Goal: Information Seeking & Learning: Learn about a topic

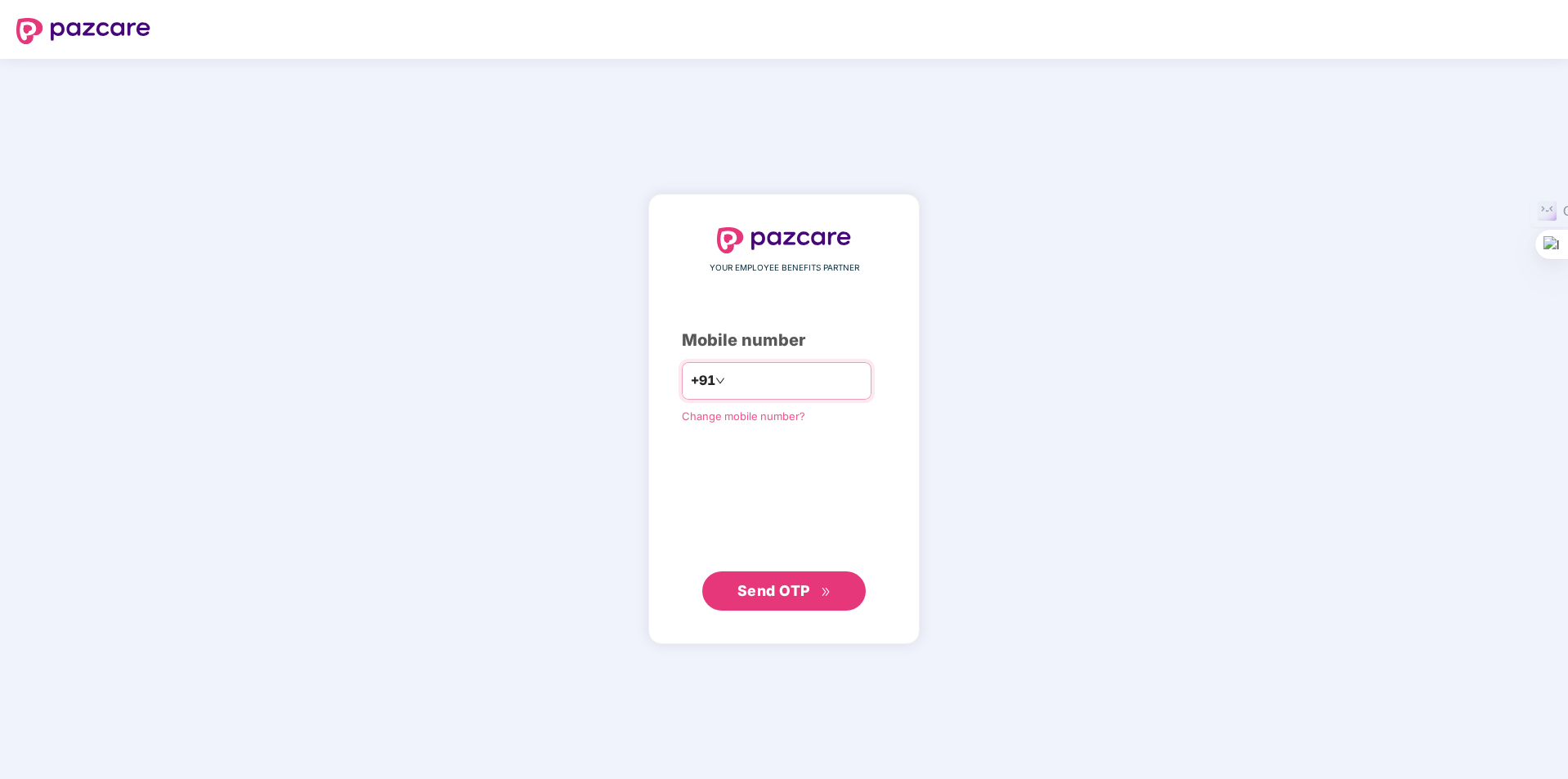
type input "**********"
click at [764, 592] on span "Send OTP" at bounding box center [774, 591] width 73 height 17
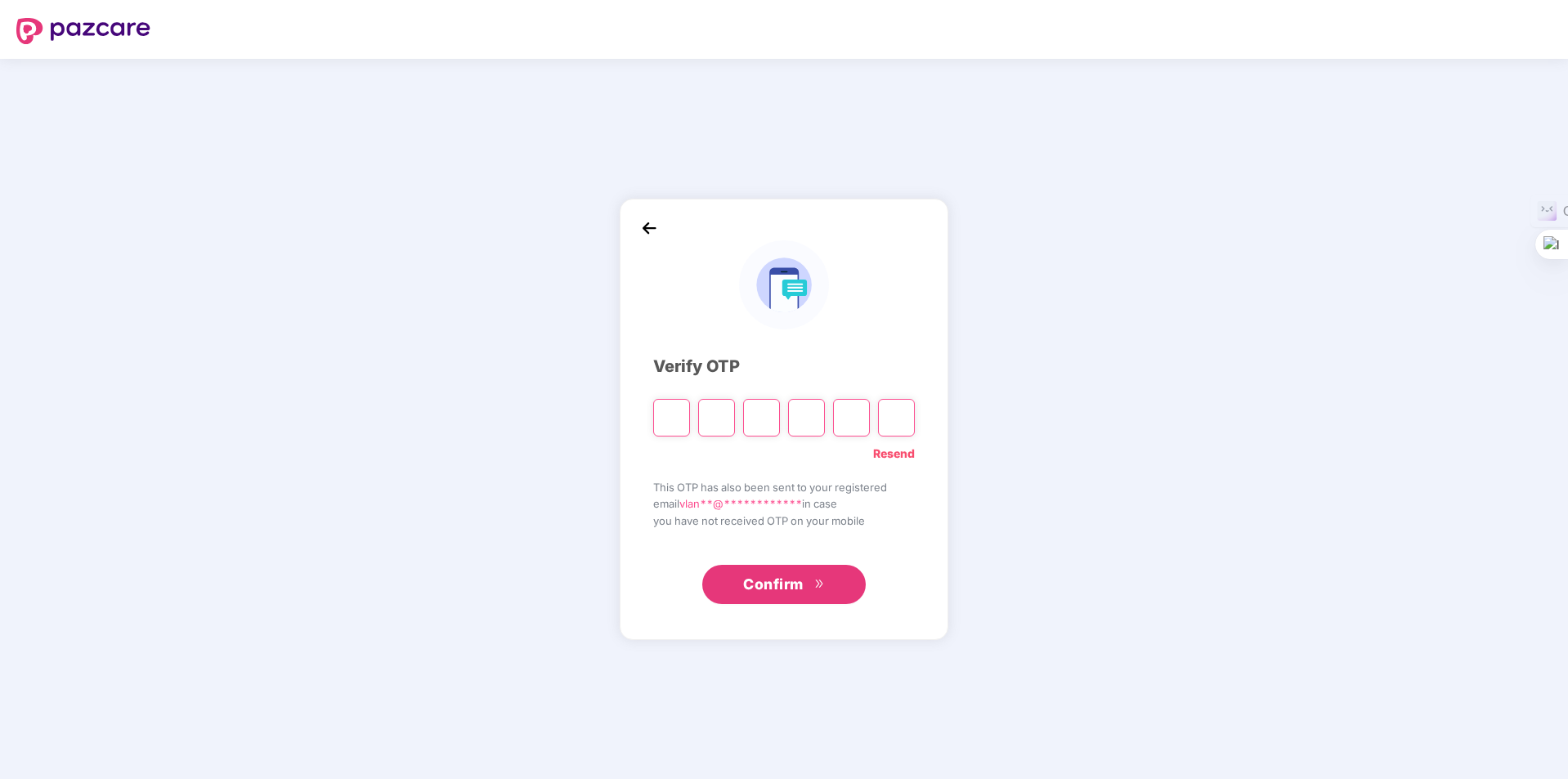
type input "*"
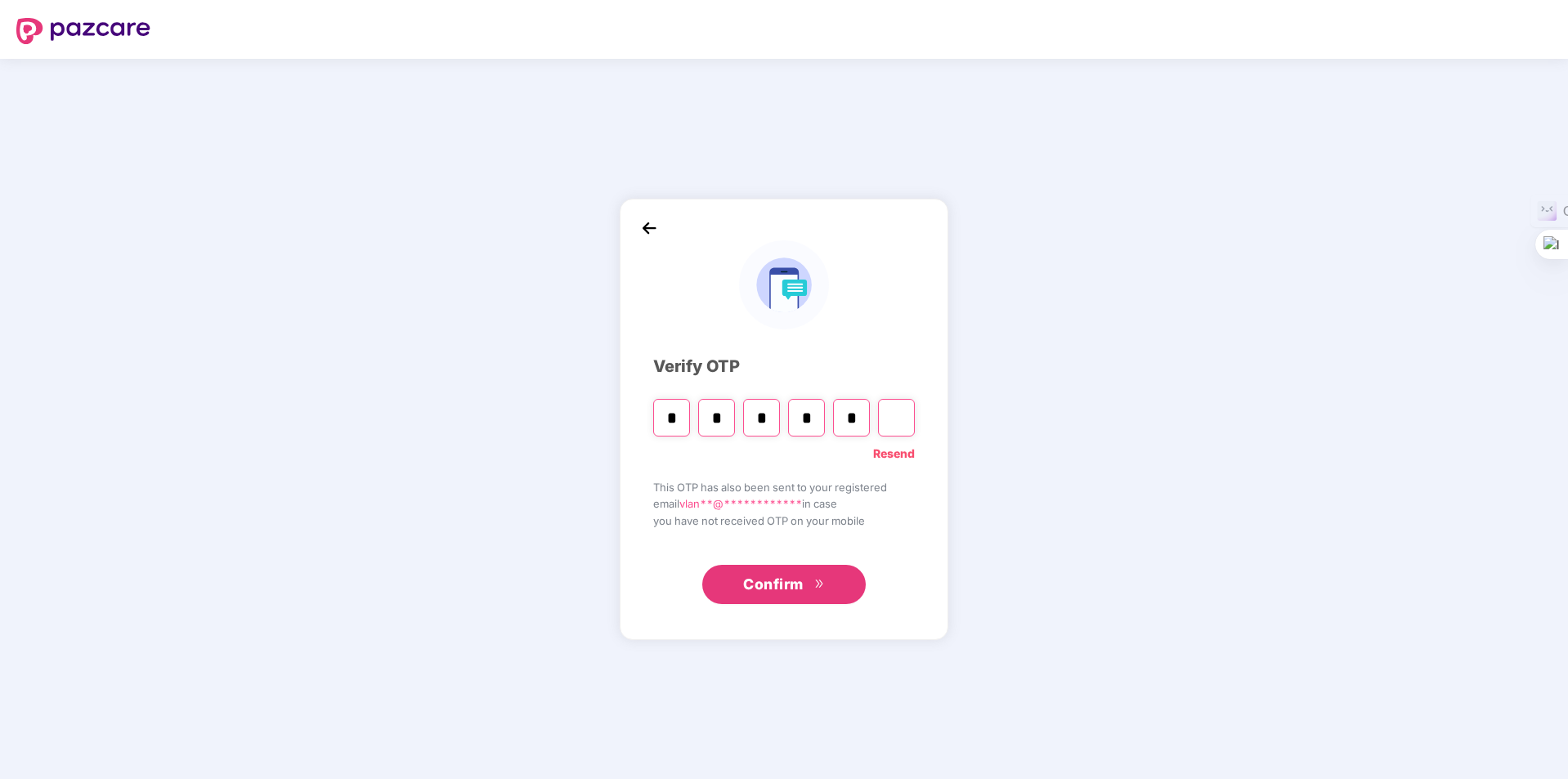
type input "*"
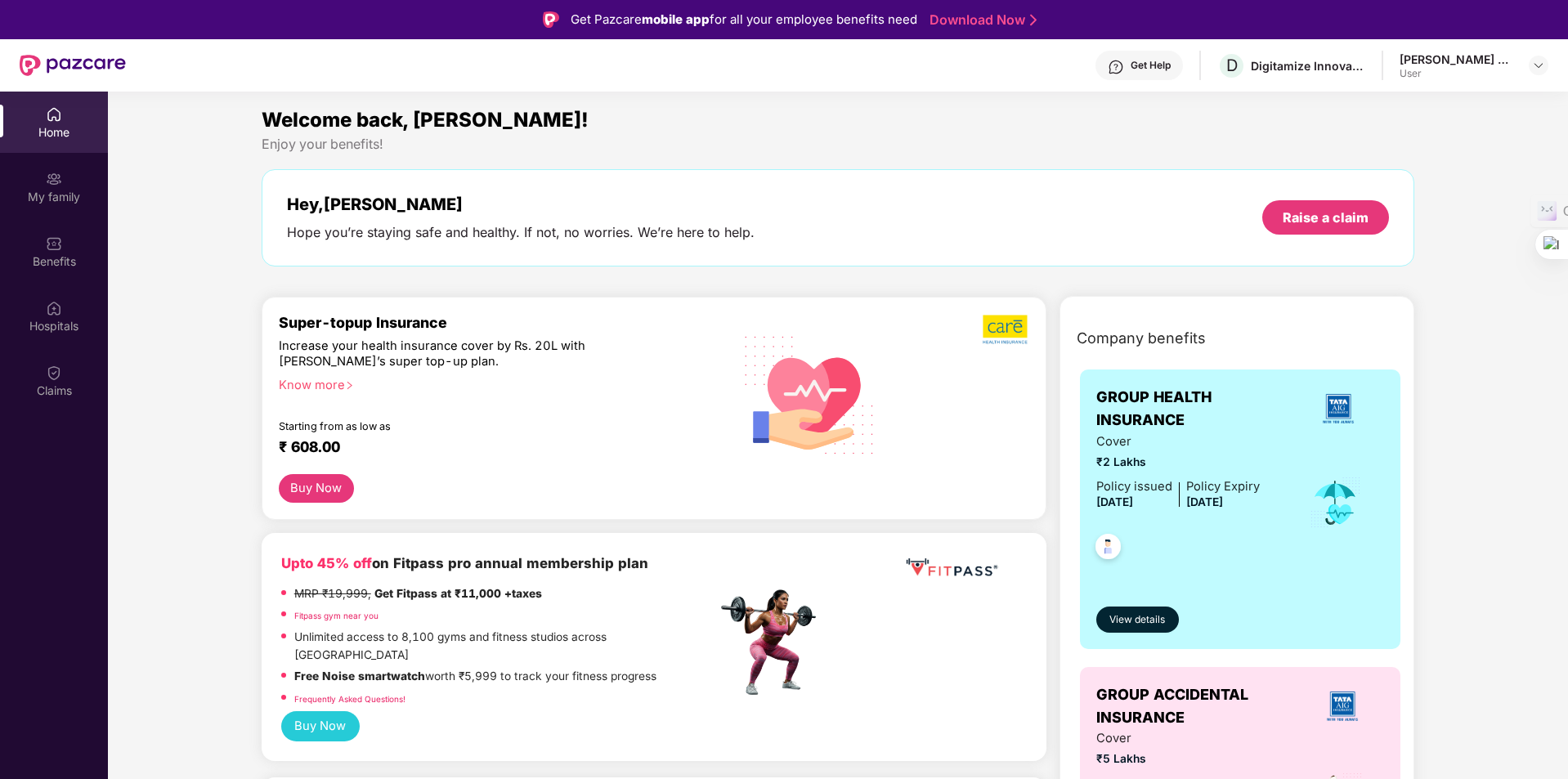
scroll to position [81, 0]
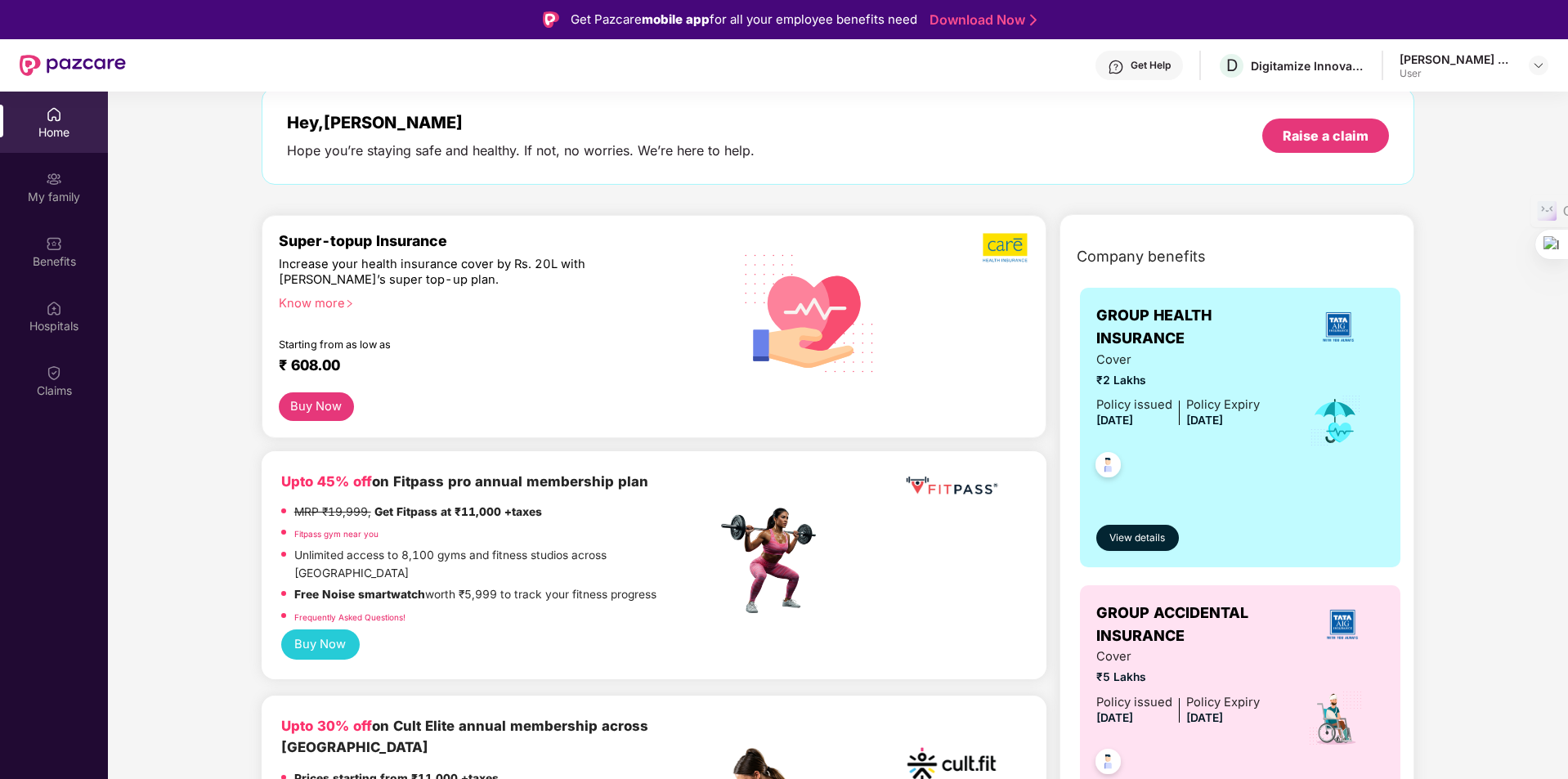
click at [304, 305] on div "Know more" at bounding box center [493, 302] width 429 height 12
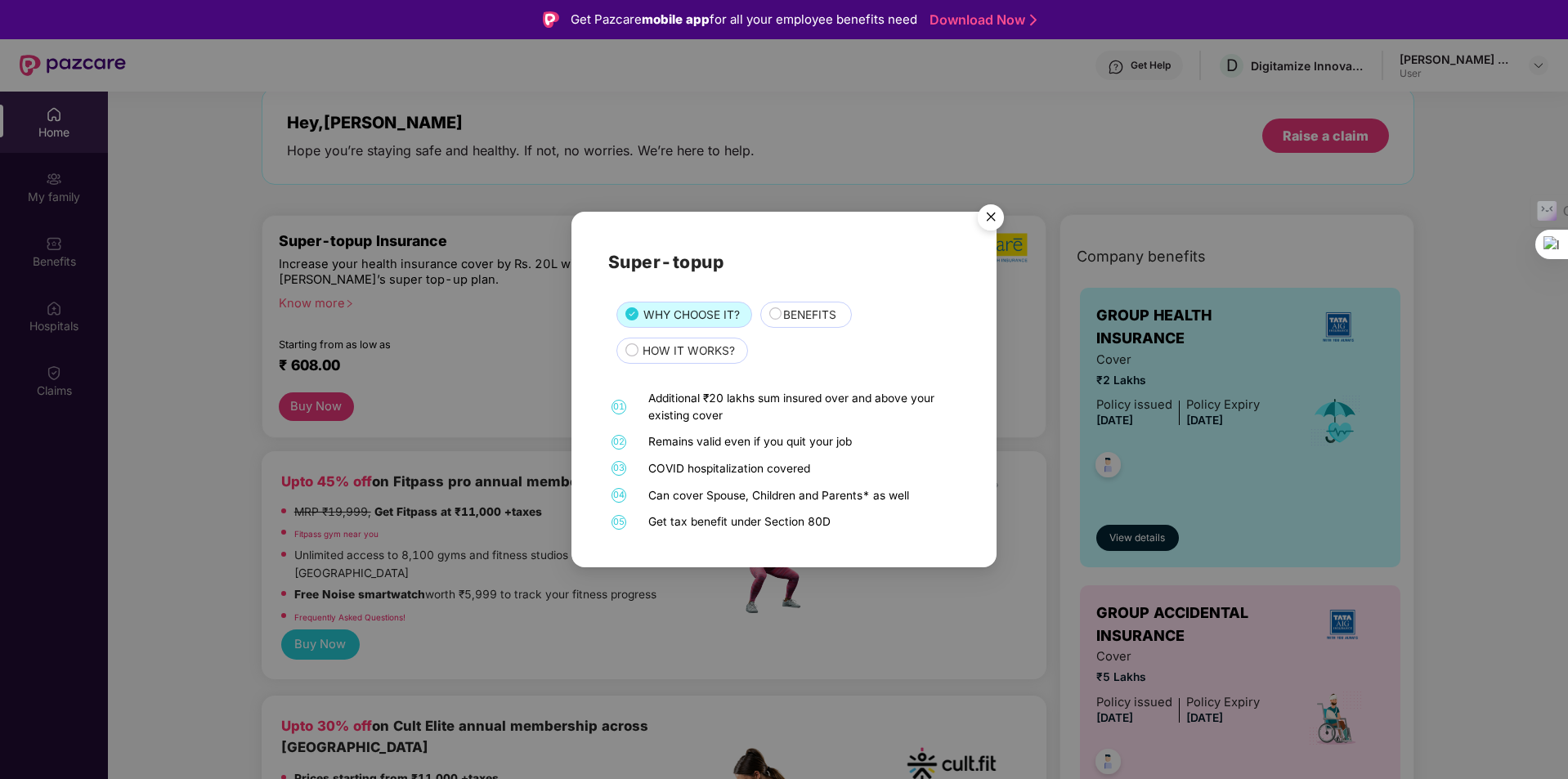
click at [994, 220] on img "Close" at bounding box center [991, 219] width 46 height 46
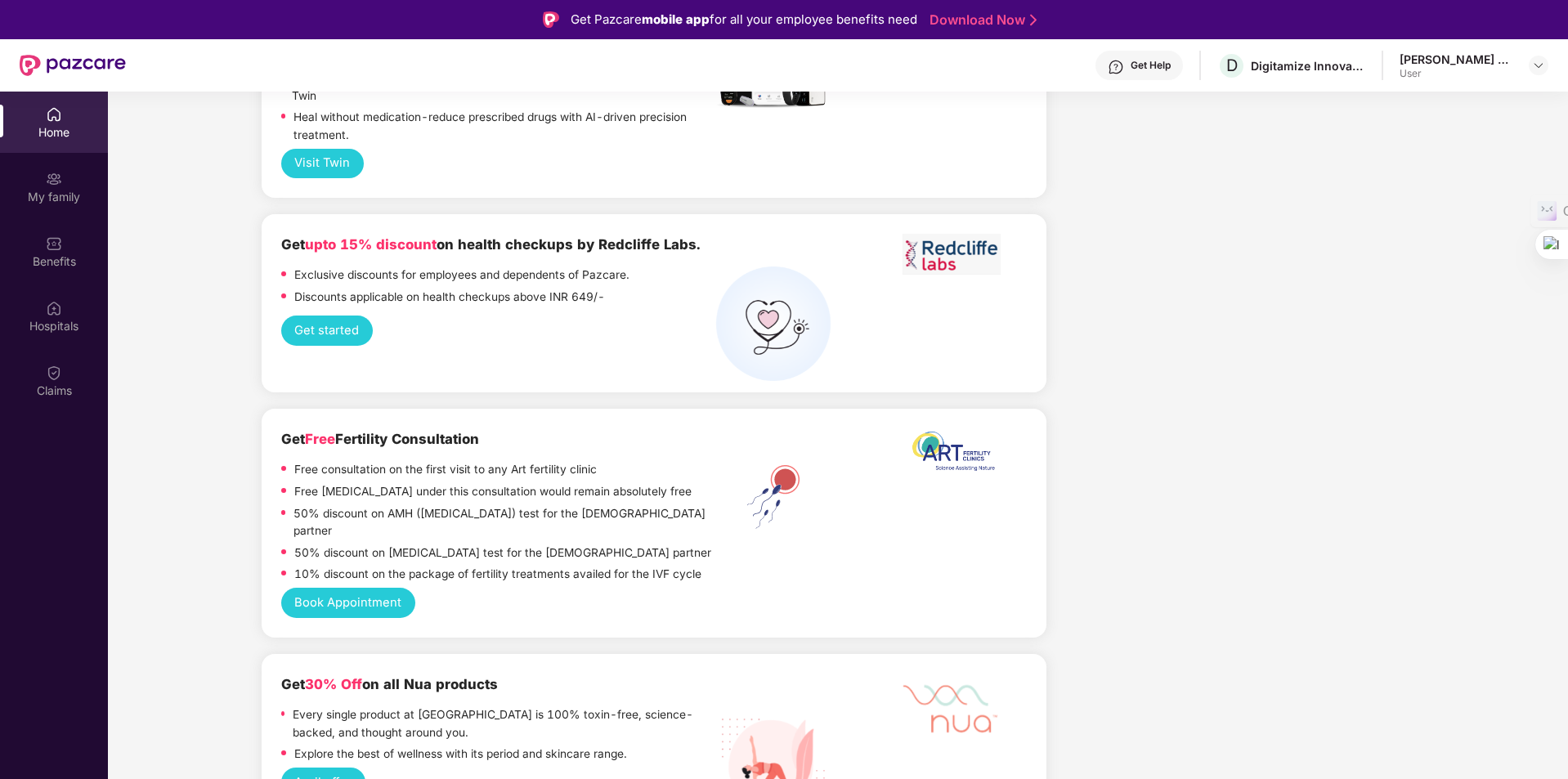
scroll to position [2371, 0]
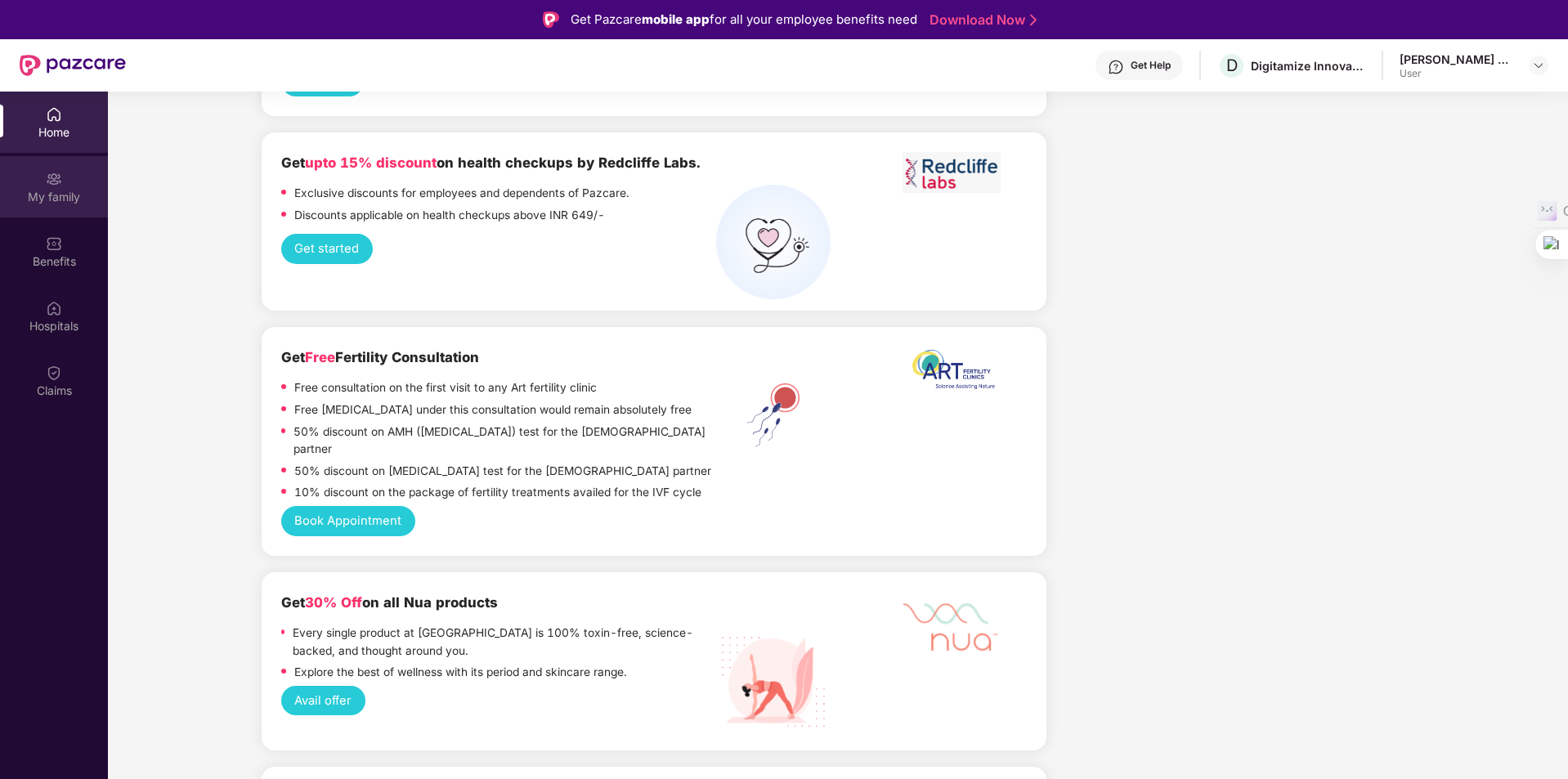
click at [38, 187] on div "My family" at bounding box center [54, 187] width 108 height 61
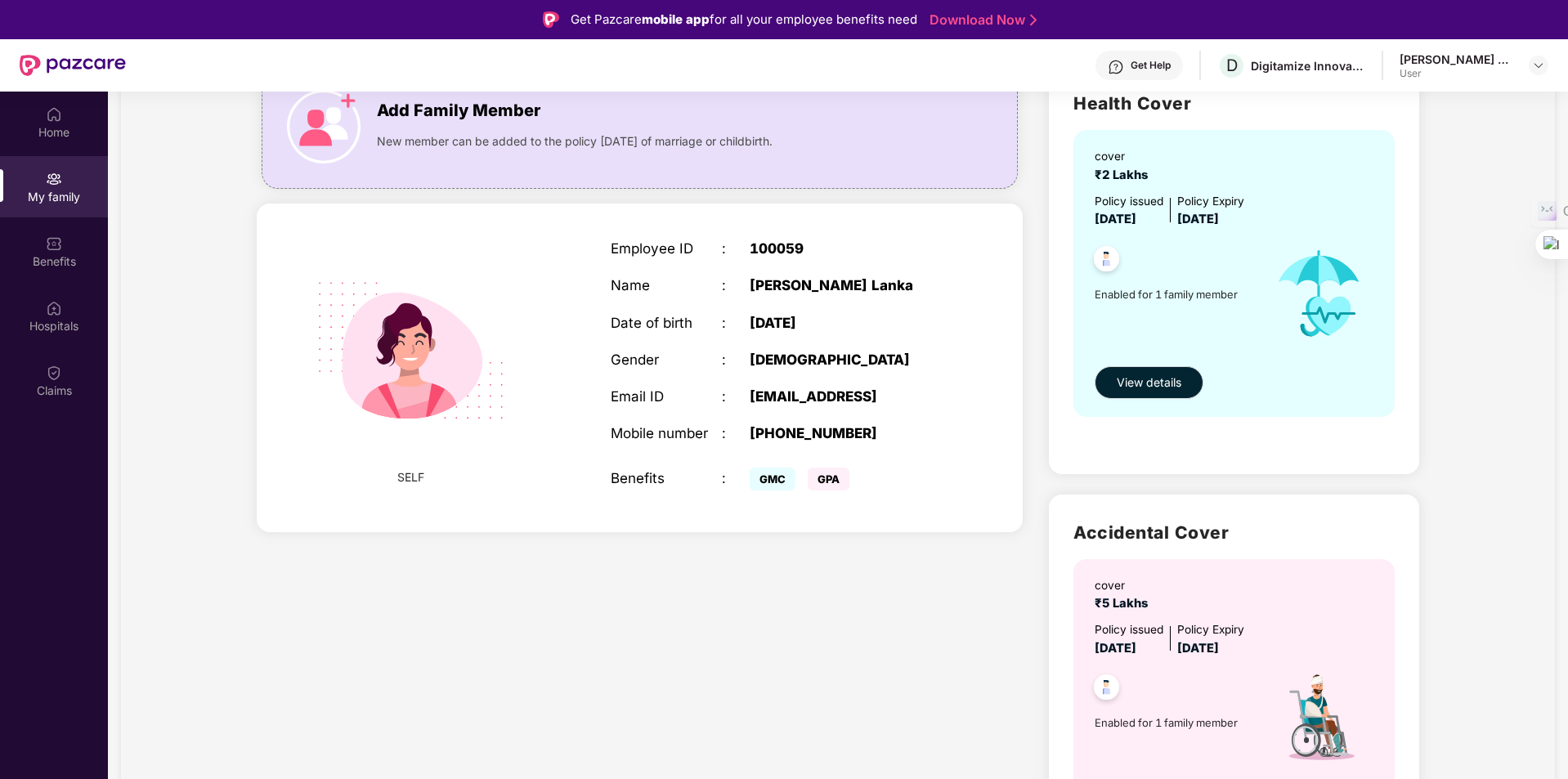
scroll to position [164, 0]
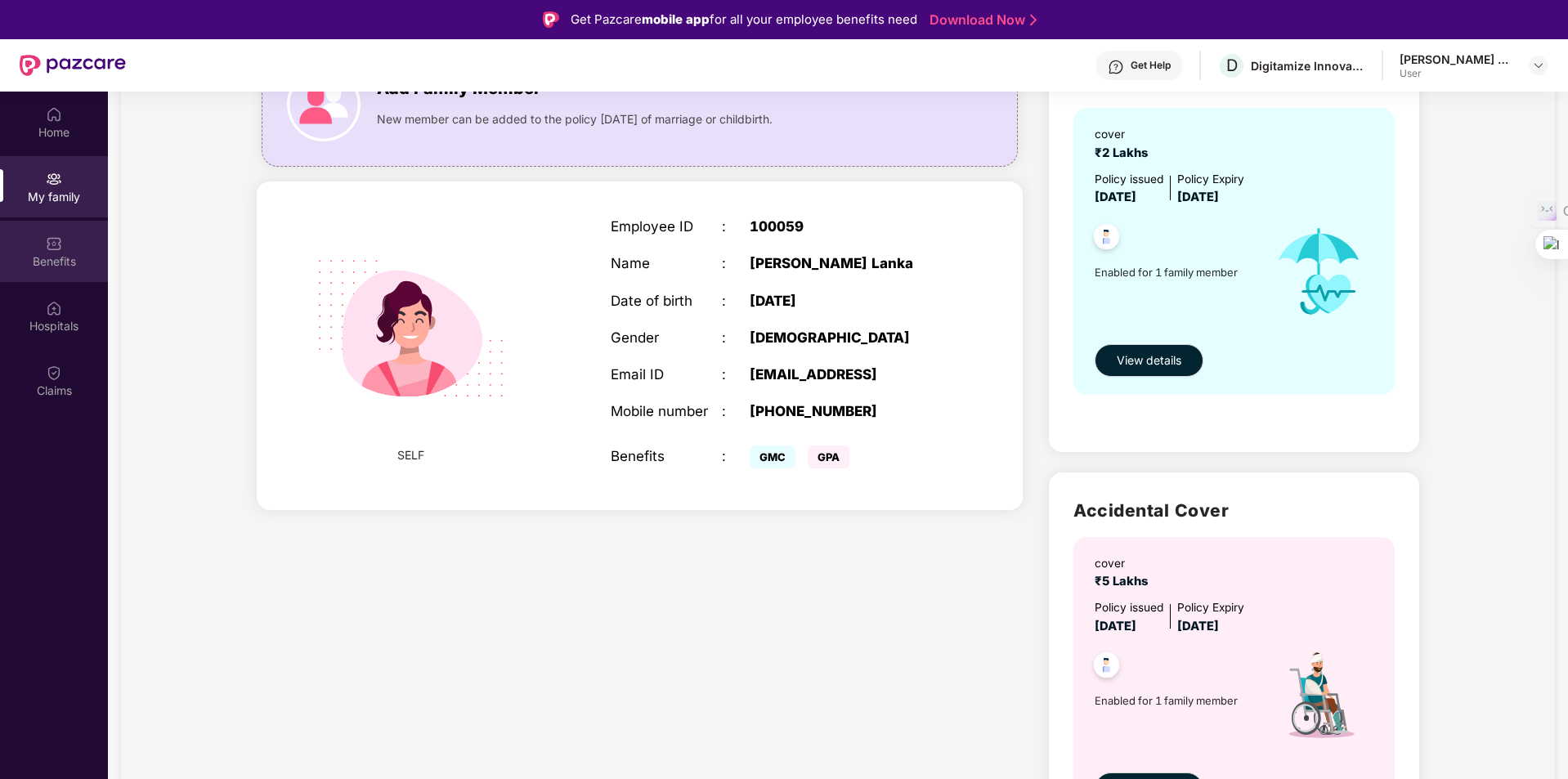
click at [51, 259] on div "Benefits" at bounding box center [54, 261] width 108 height 16
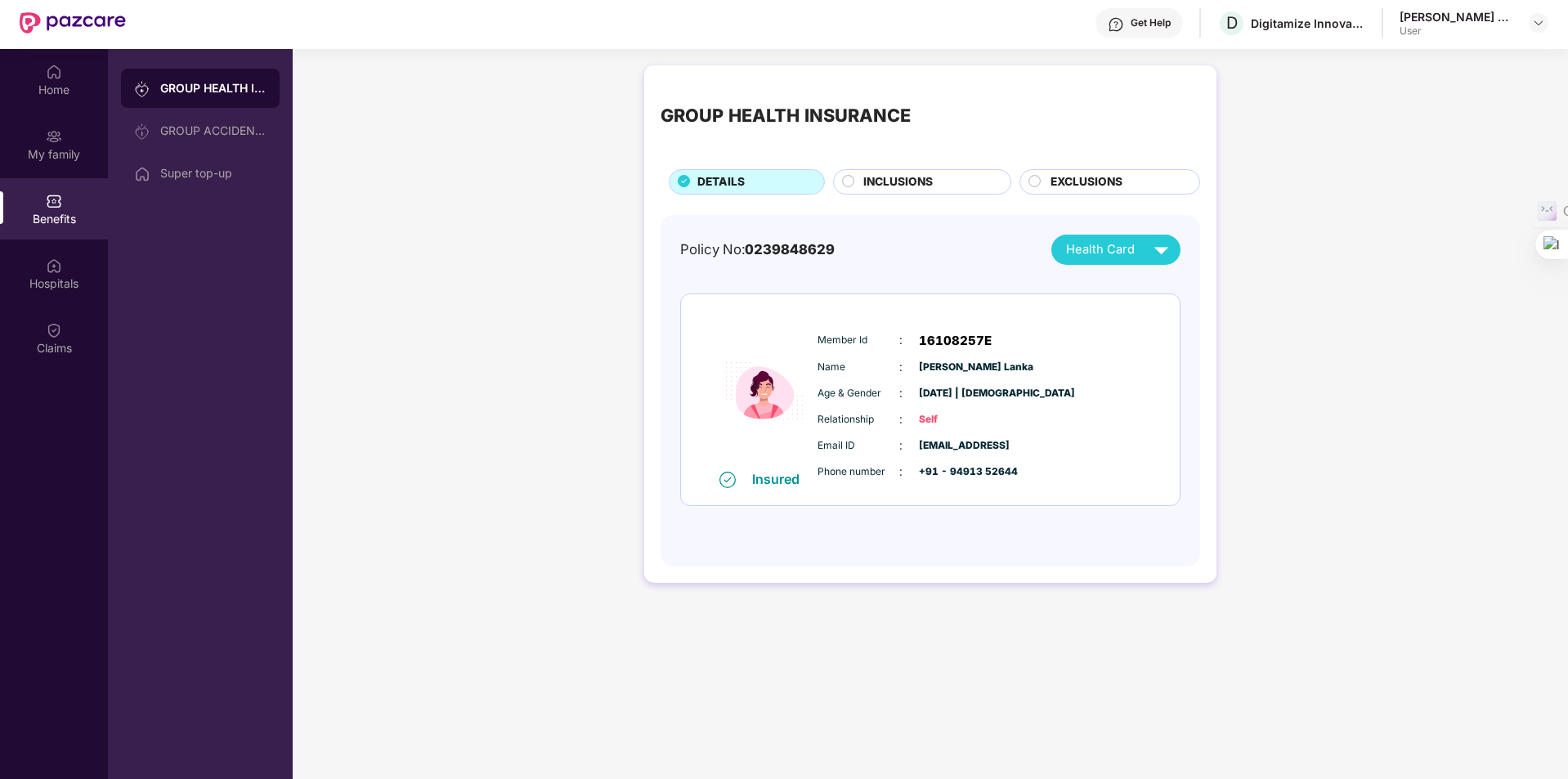
scroll to position [81, 0]
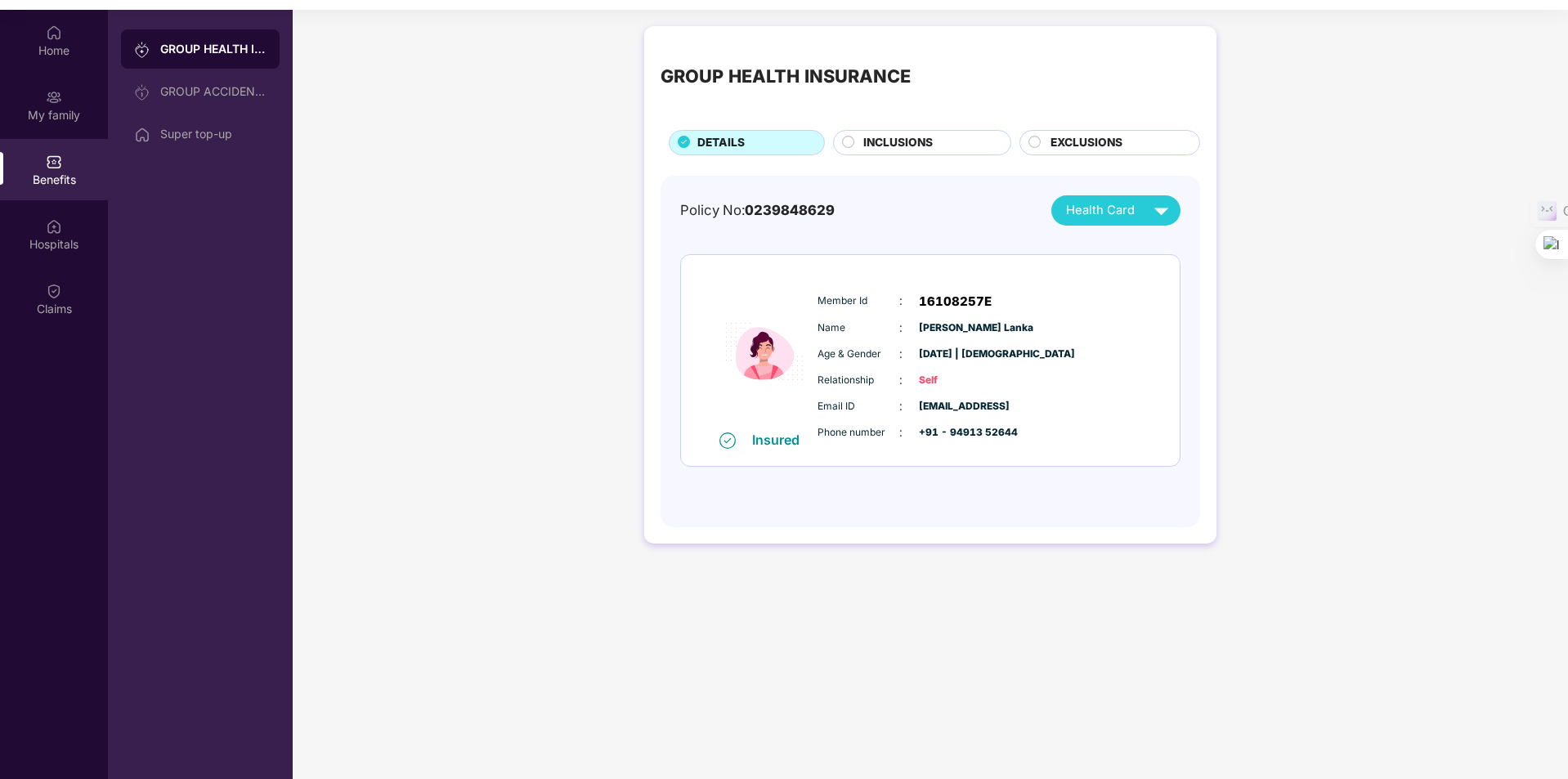
click at [892, 138] on span "INCLUSIONS" at bounding box center [898, 144] width 69 height 18
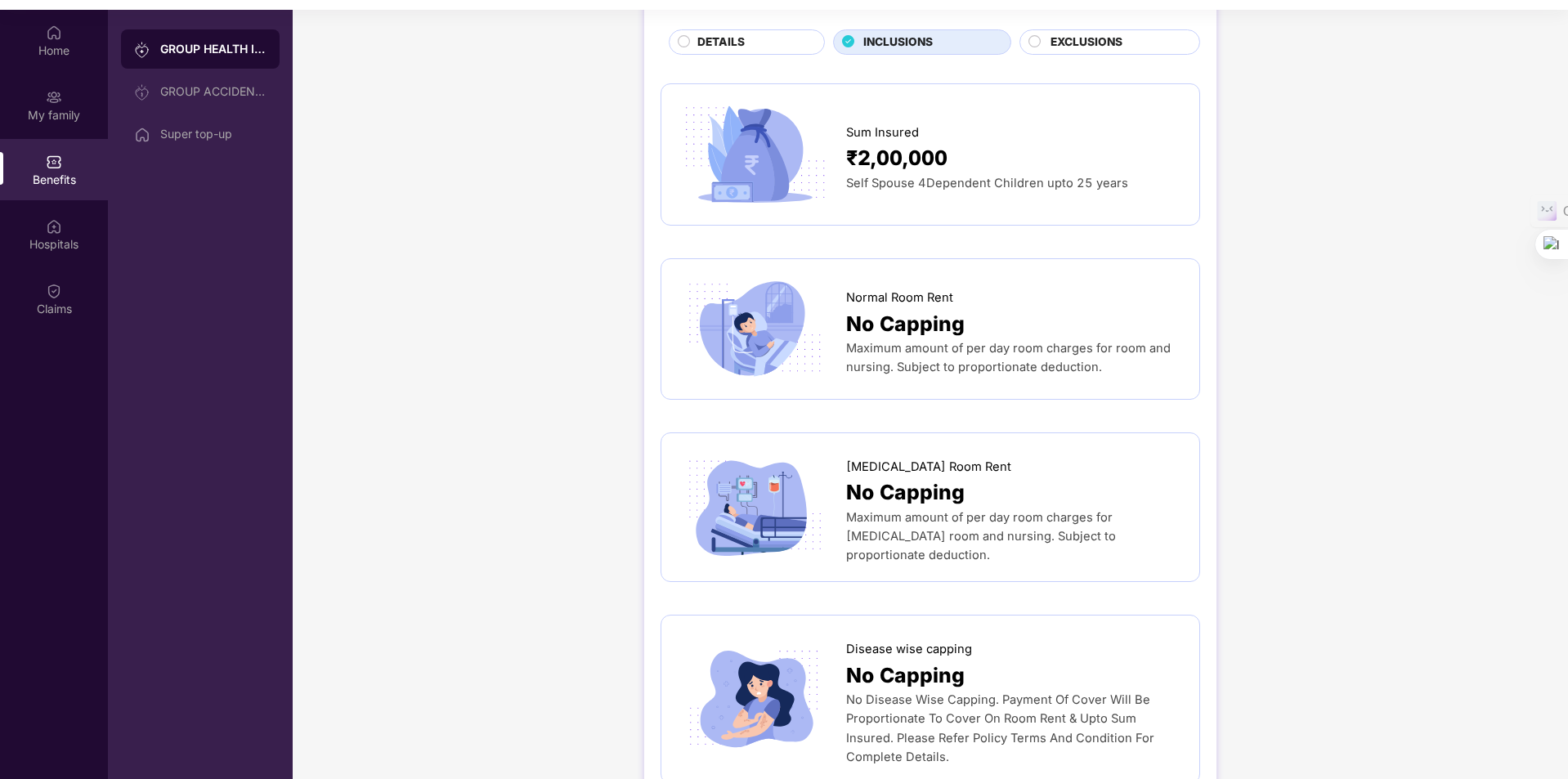
scroll to position [0, 0]
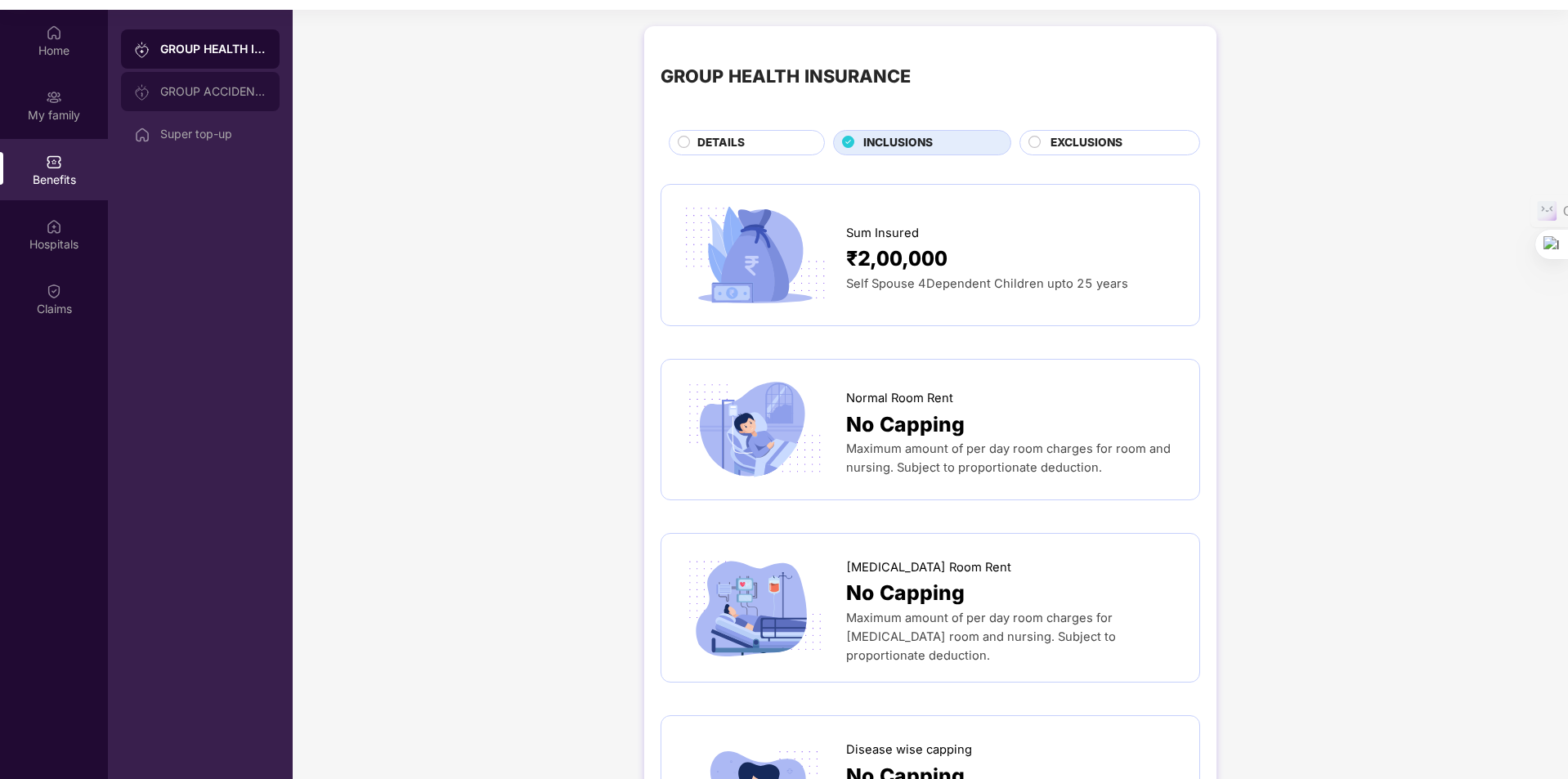
click at [237, 85] on div "GROUP ACCIDENTAL INSURANCE" at bounding box center [213, 91] width 106 height 13
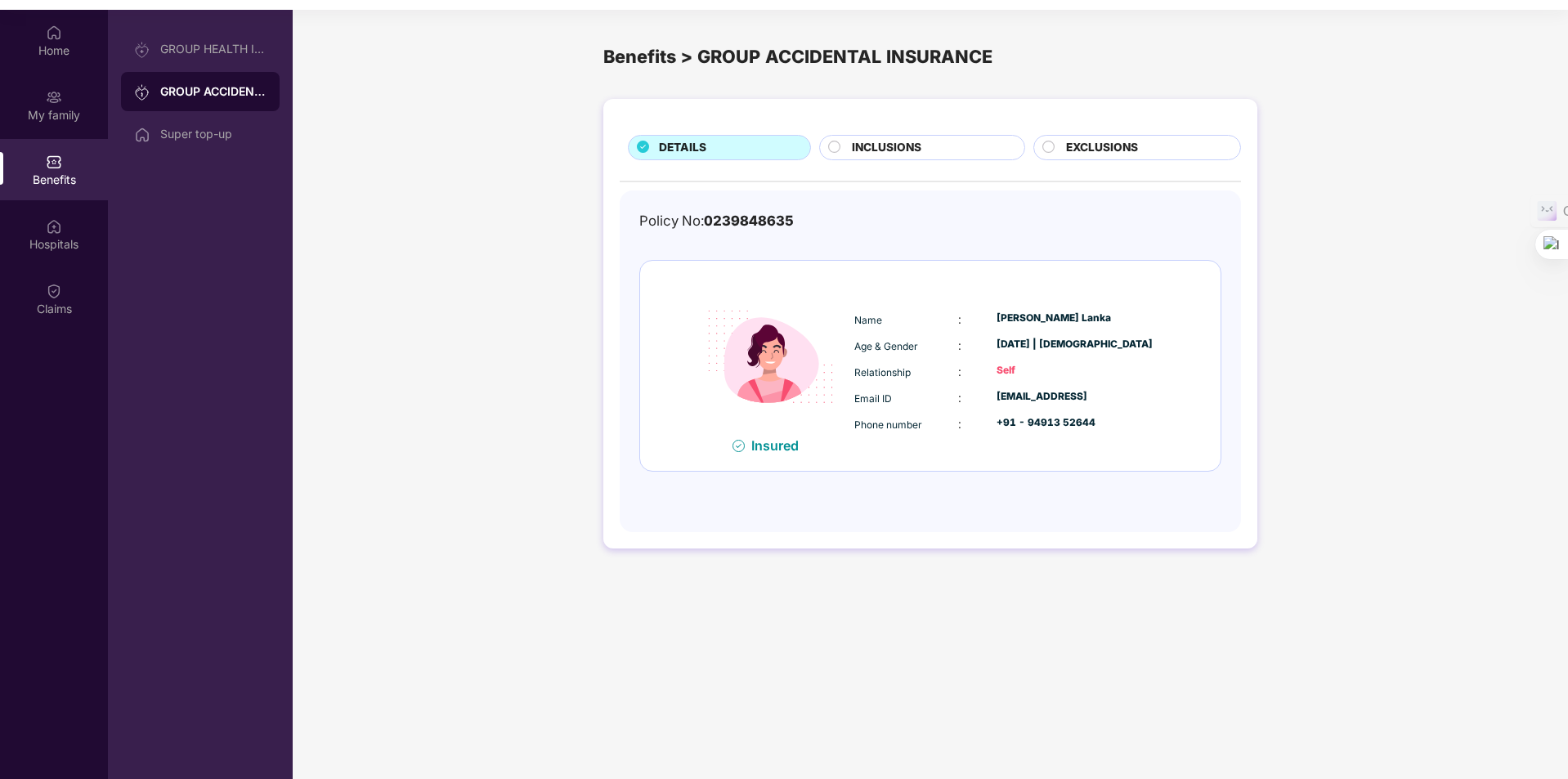
click at [917, 151] on span "INCLUSIONS" at bounding box center [887, 148] width 69 height 18
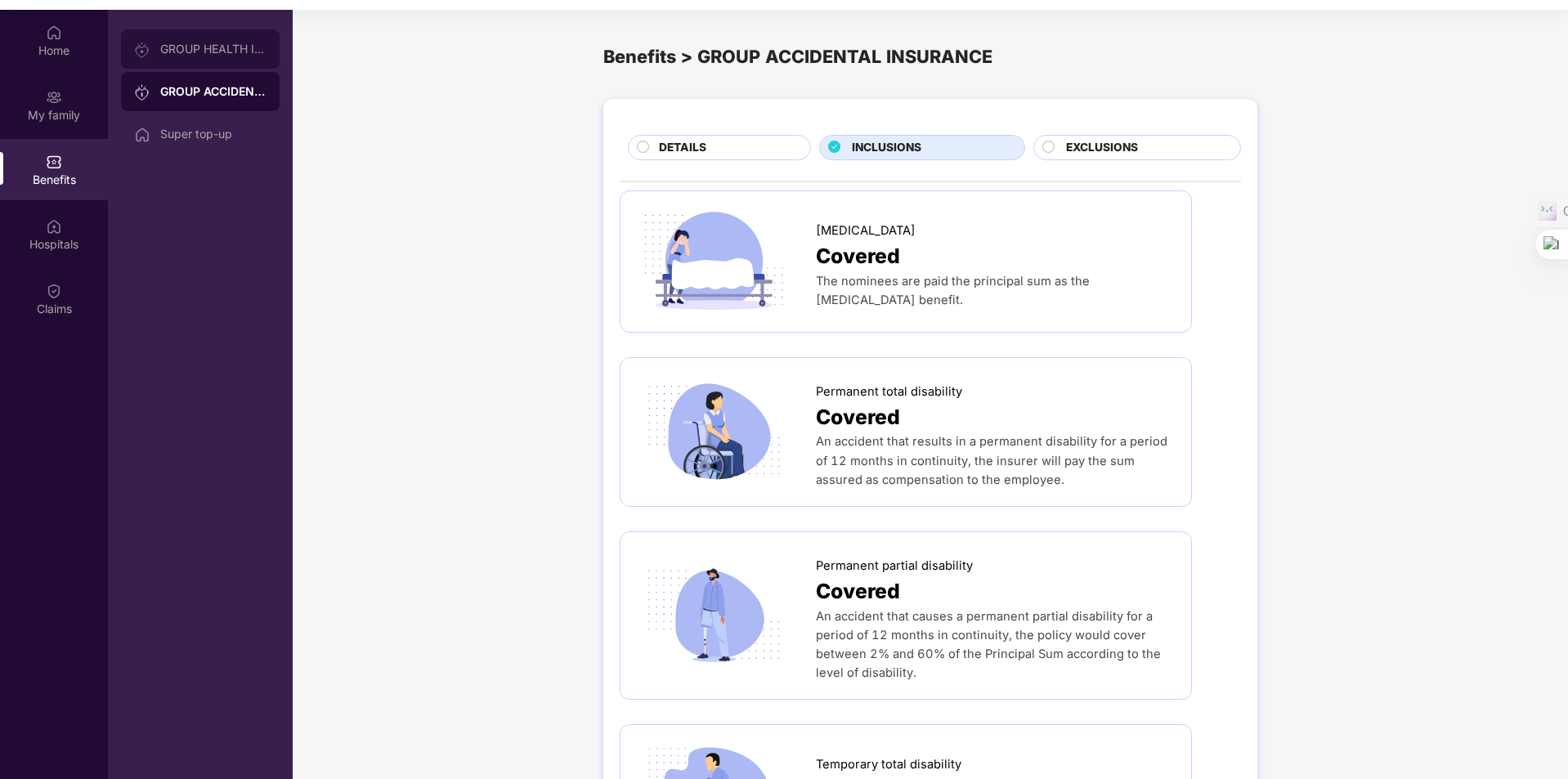
click at [196, 62] on div "GROUP HEALTH INSURANCE" at bounding box center [199, 48] width 158 height 39
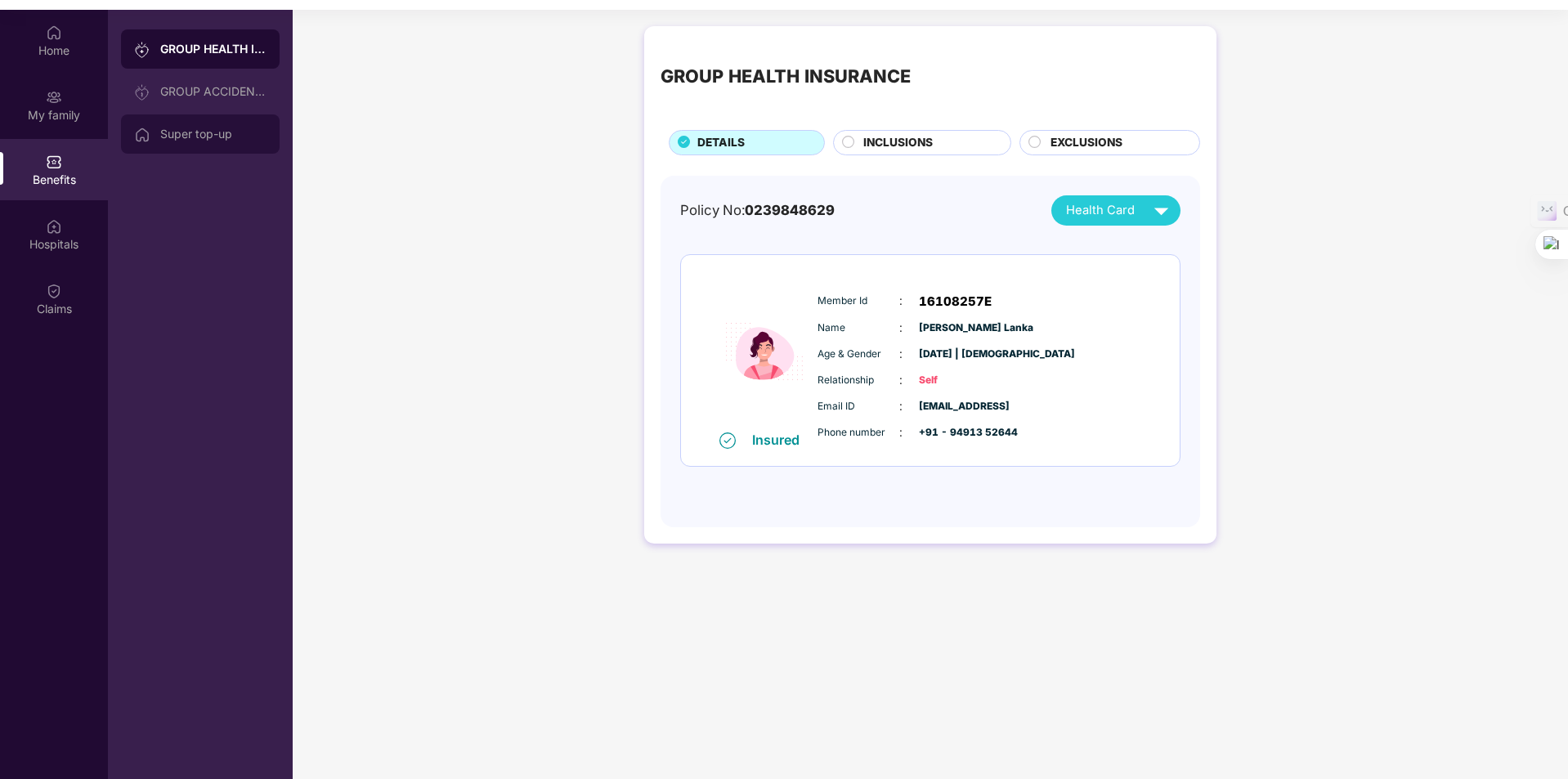
click at [189, 131] on div "Super top-up" at bounding box center [213, 133] width 106 height 13
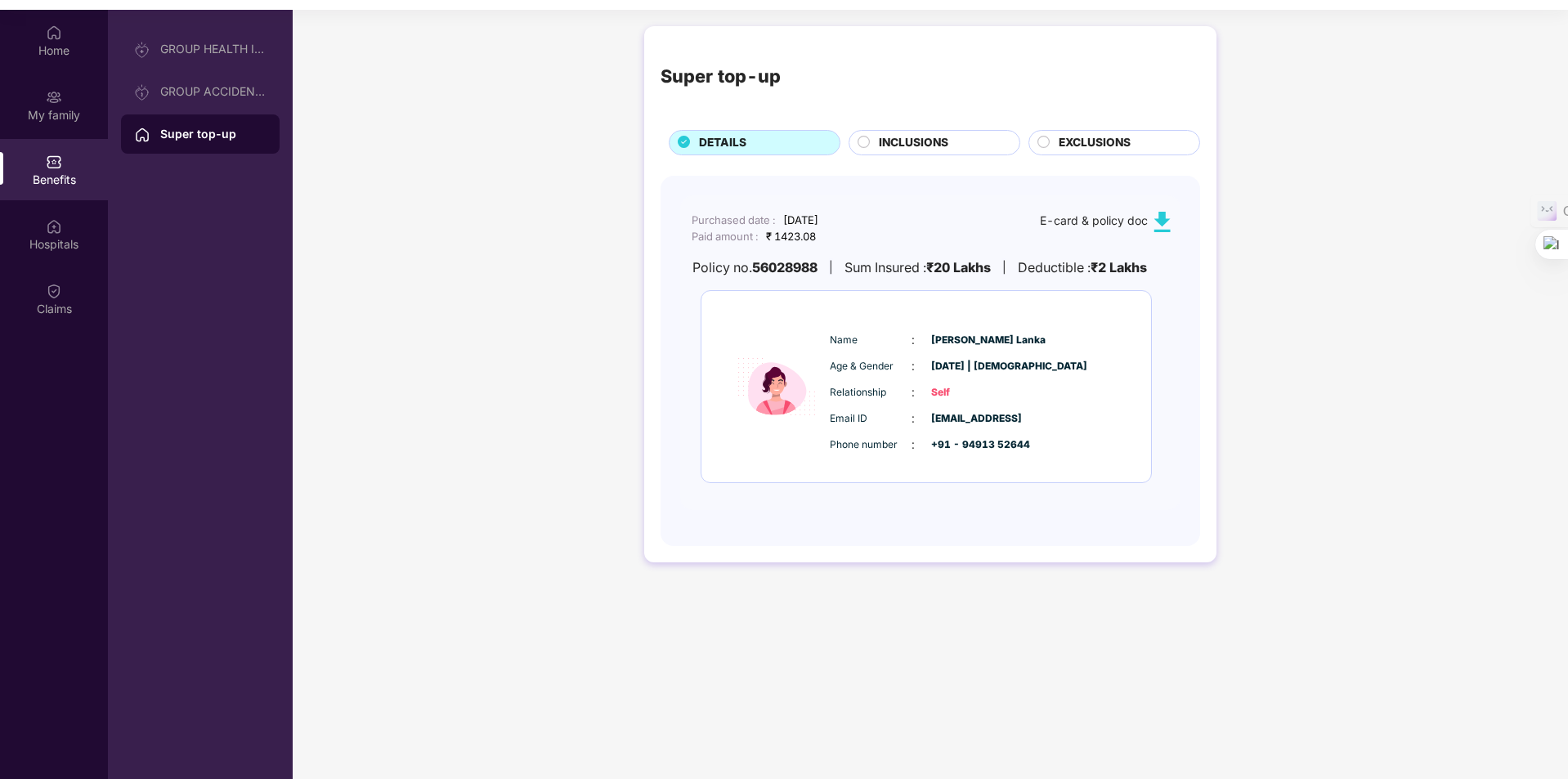
click at [945, 138] on span "INCLUSIONS" at bounding box center [913, 144] width 69 height 18
